Goal: Transaction & Acquisition: Purchase product/service

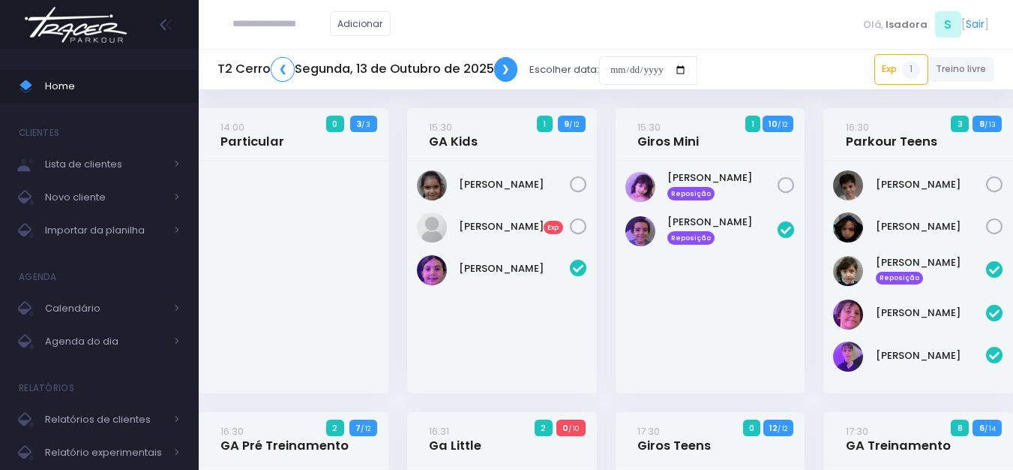
click at [507, 68] on link "❯" at bounding box center [506, 69] width 24 height 25
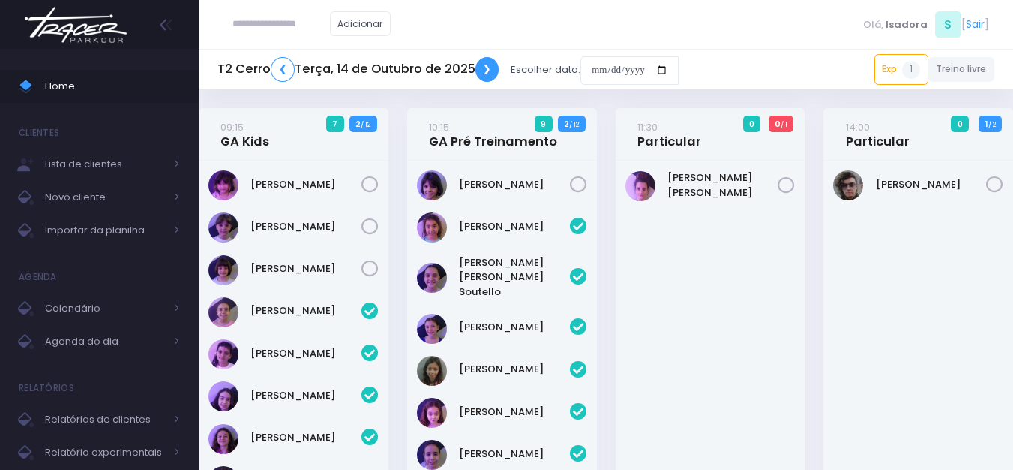
click at [494, 68] on link "❯" at bounding box center [488, 69] width 24 height 25
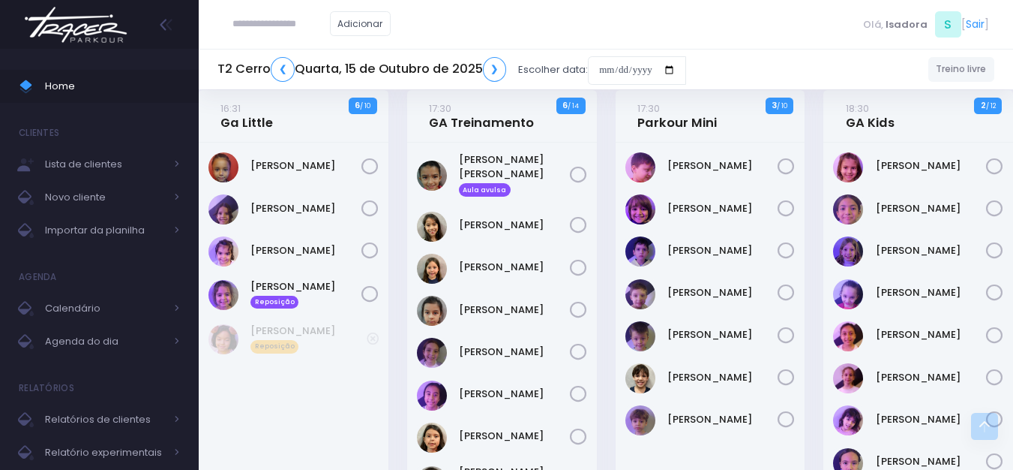
scroll to position [600, 0]
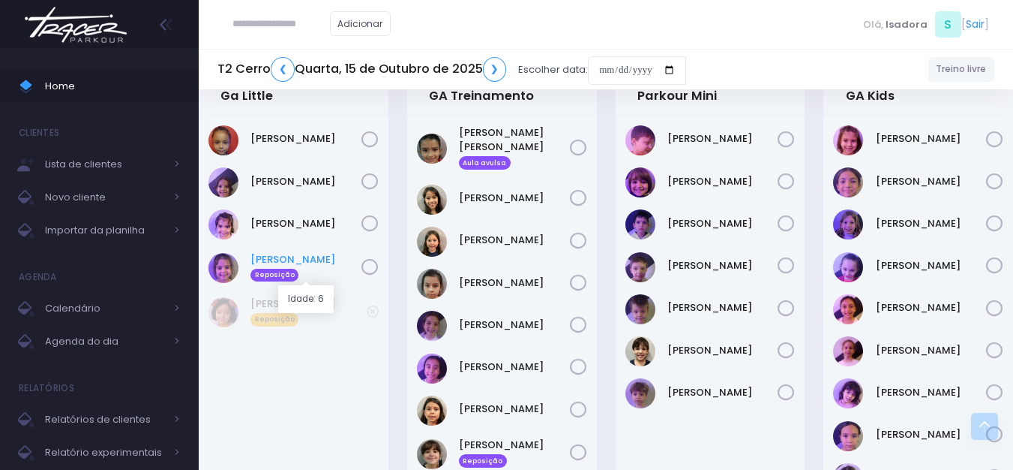
click at [291, 257] on link "Melissa Minotti Reposição" at bounding box center [306, 267] width 111 height 30
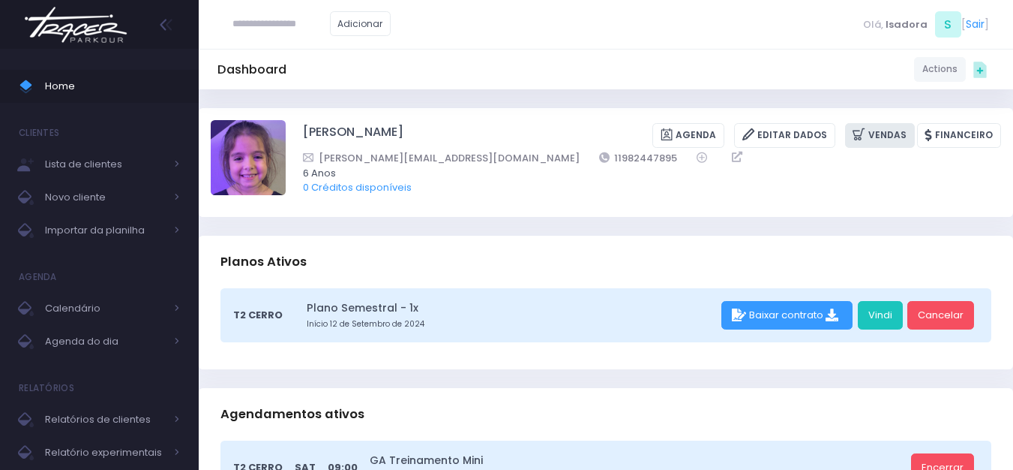
click at [889, 139] on link "Vendas" at bounding box center [880, 135] width 70 height 25
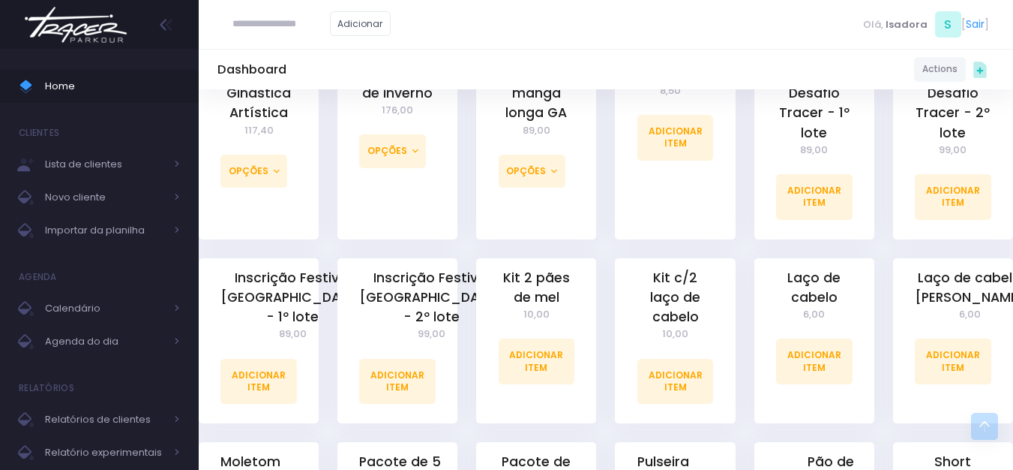
scroll to position [1050, 0]
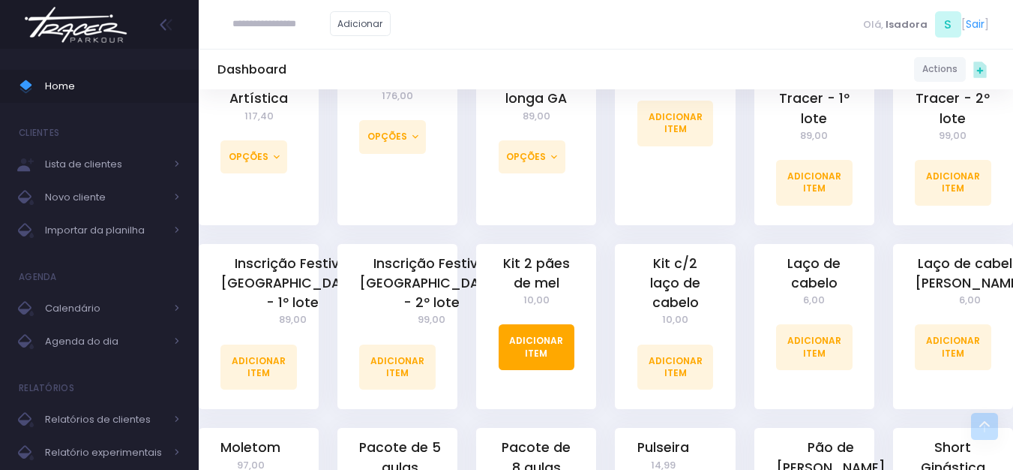
click at [563, 328] on link "Adicionar Item" at bounding box center [537, 346] width 77 height 45
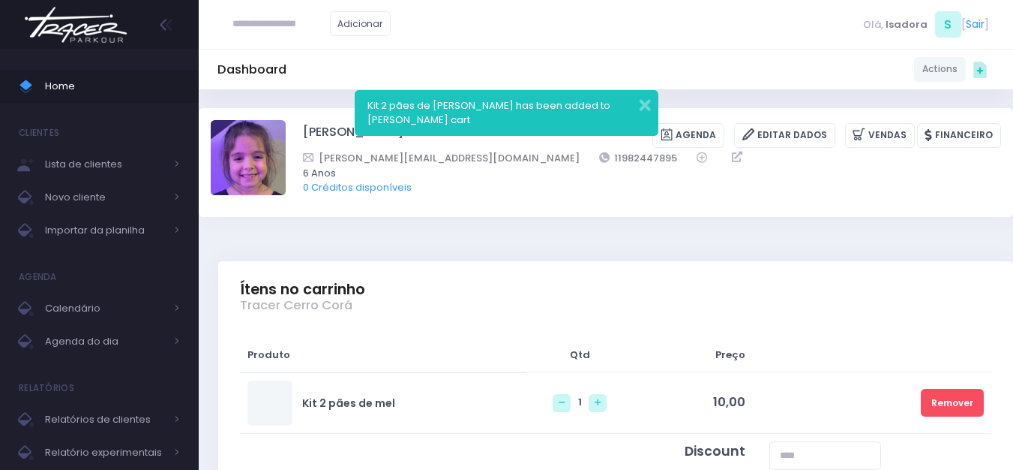
scroll to position [300, 0]
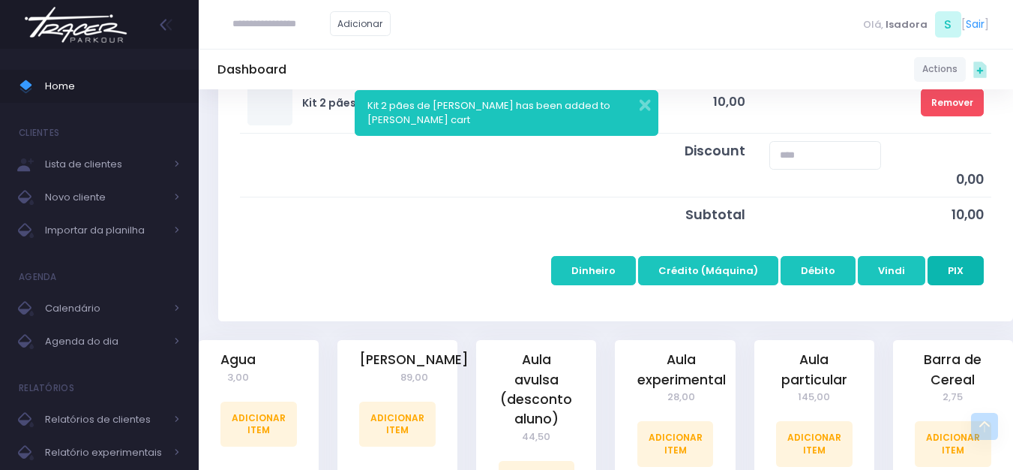
click at [941, 270] on button "PIX" at bounding box center [956, 270] width 56 height 29
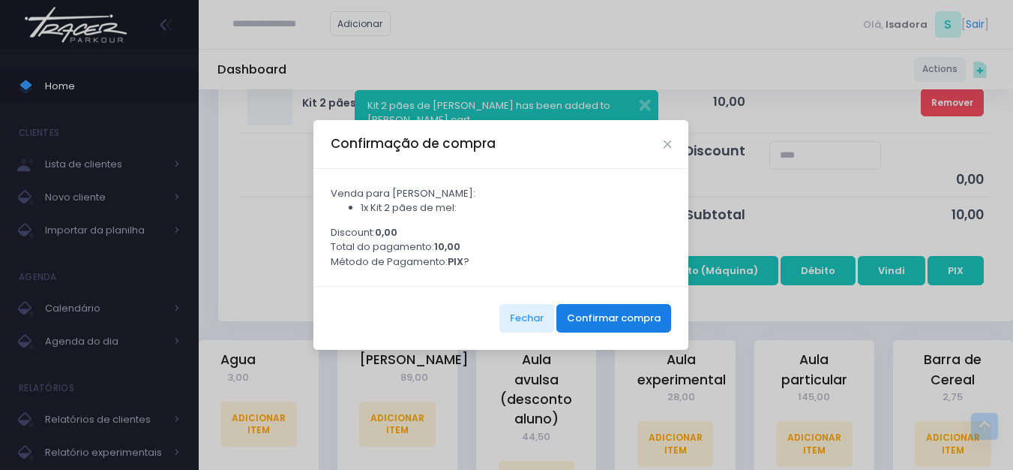
click at [596, 315] on button "Confirmar compra" at bounding box center [614, 318] width 115 height 29
